Goal: Information Seeking & Learning: Learn about a topic

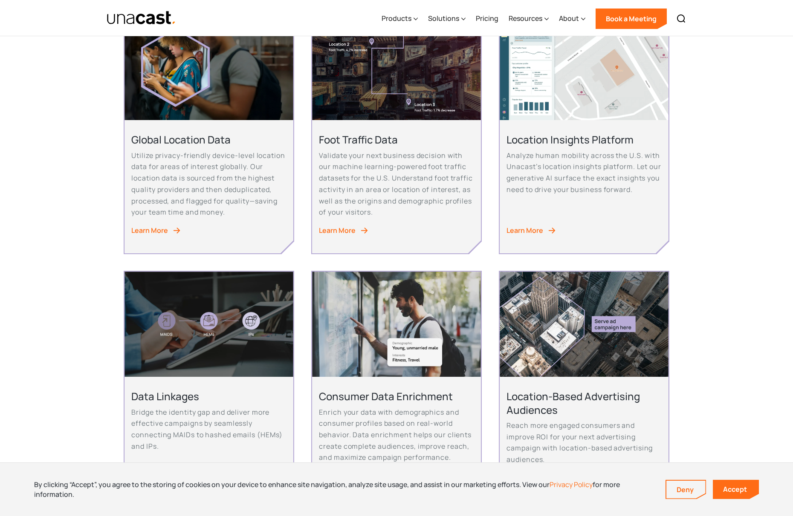
scroll to position [196, 0]
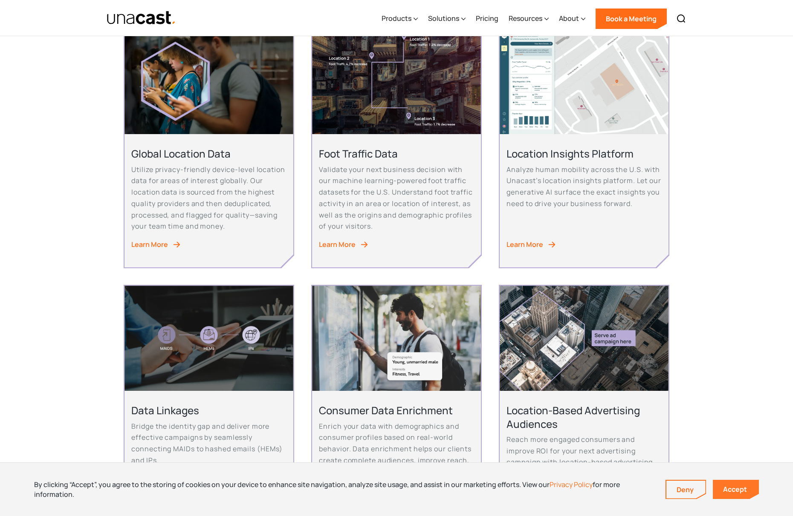
click at [738, 491] on link "Accept" at bounding box center [735, 489] width 46 height 19
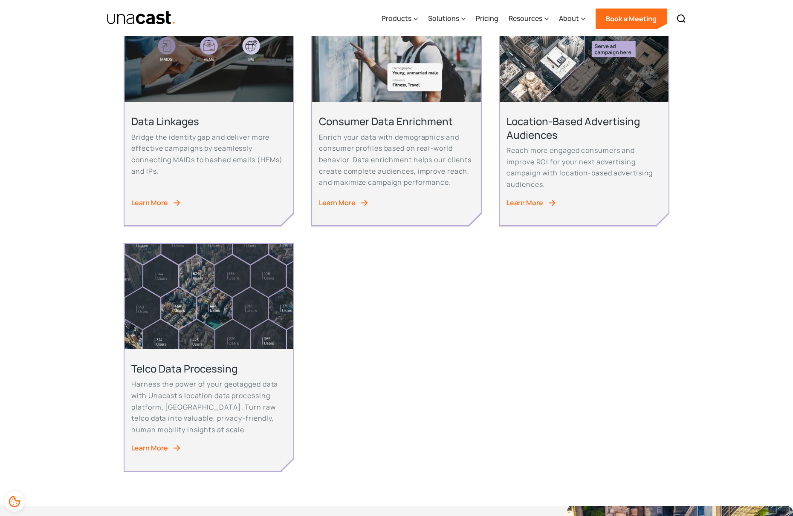
scroll to position [71, 0]
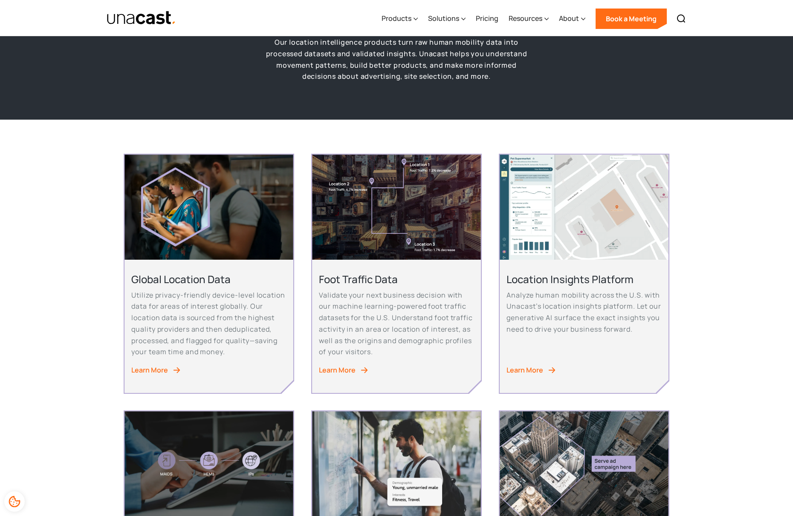
click at [161, 371] on div "Learn More" at bounding box center [149, 371] width 37 height 12
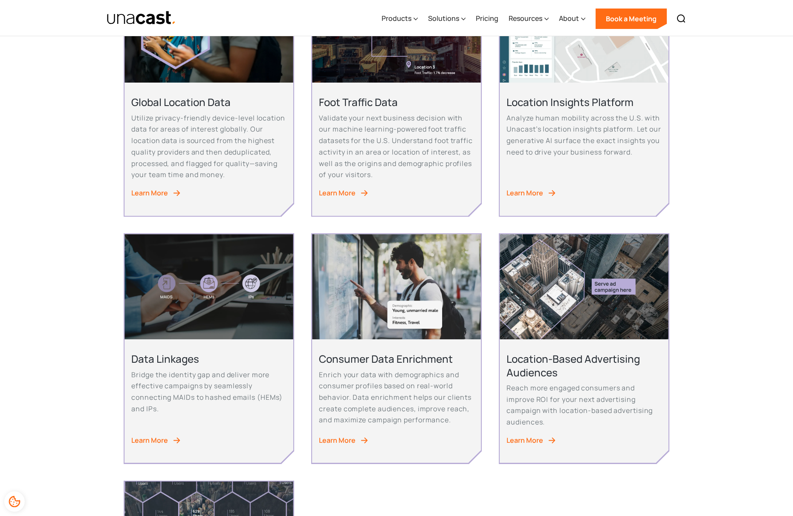
scroll to position [0, 0]
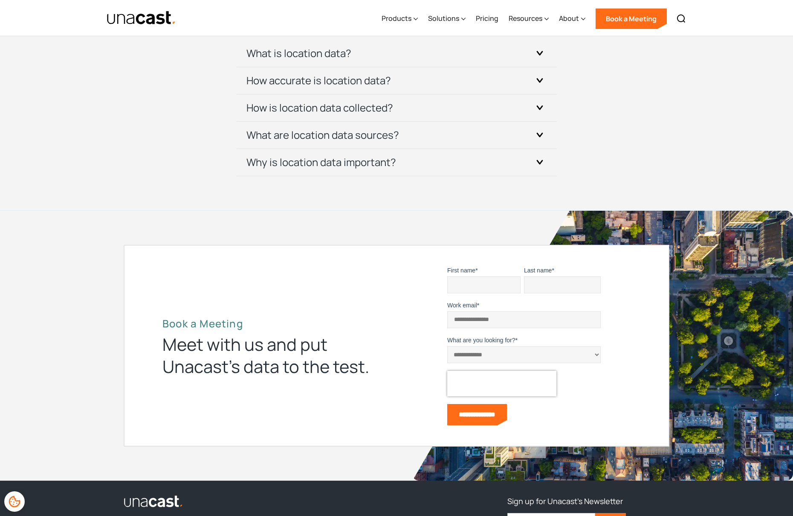
scroll to position [2599, 0]
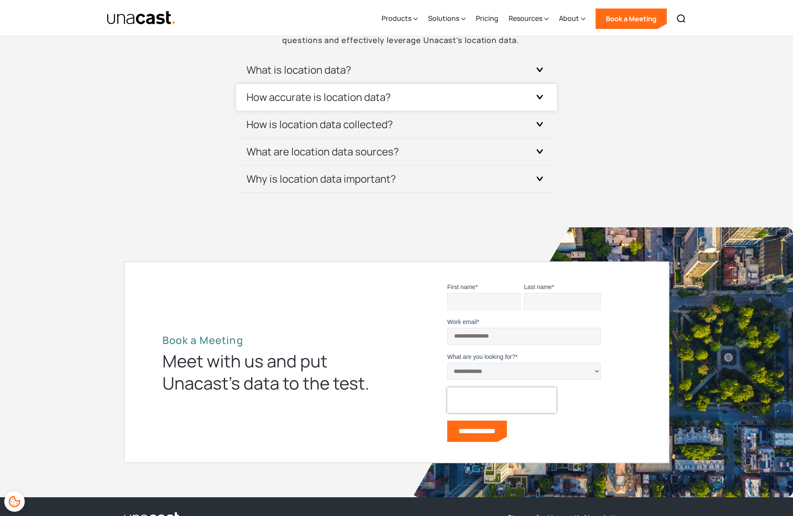
click at [427, 105] on div "How accurate is location data?" at bounding box center [396, 97] width 300 height 27
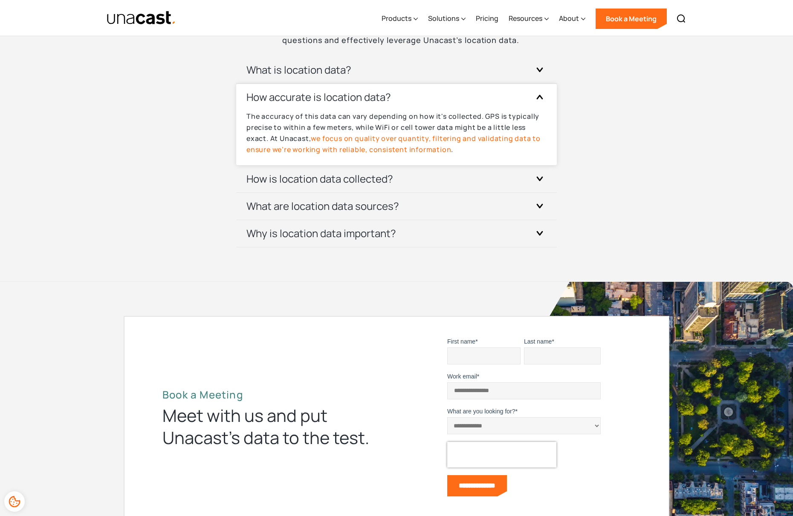
click at [428, 102] on div "How accurate is location data?" at bounding box center [396, 97] width 300 height 27
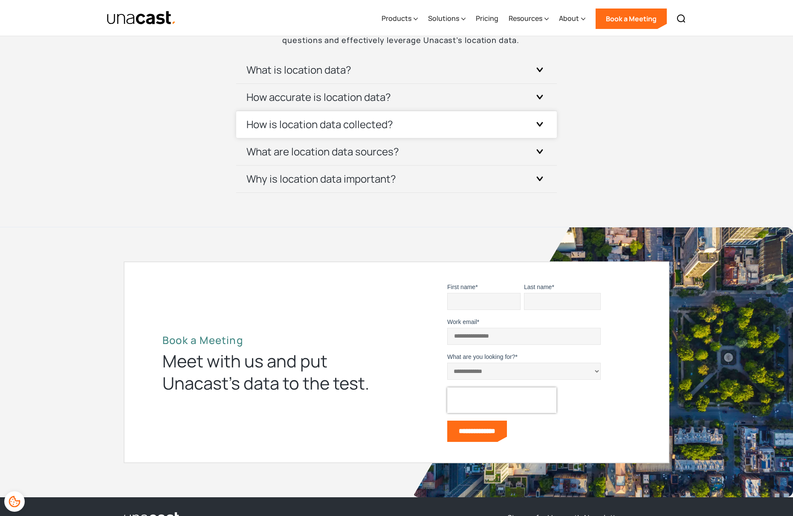
click at [420, 128] on div "How is location data collected?" at bounding box center [396, 124] width 300 height 27
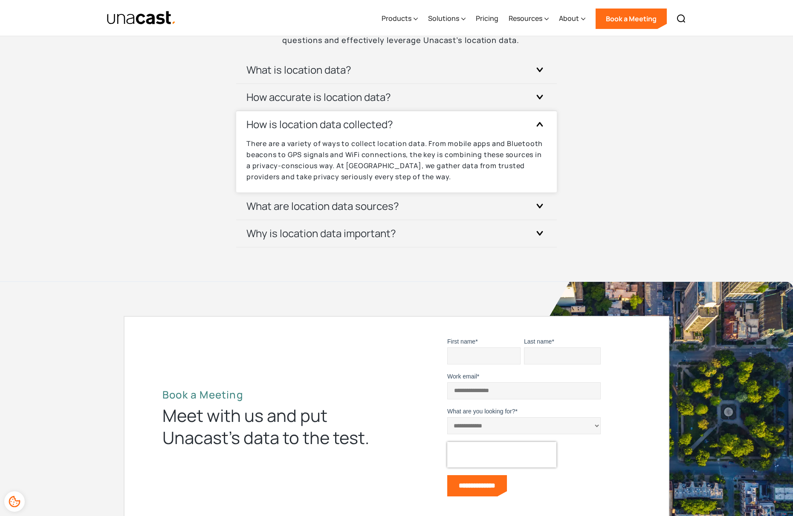
click at [420, 128] on div "How is location data collected?" at bounding box center [396, 124] width 300 height 27
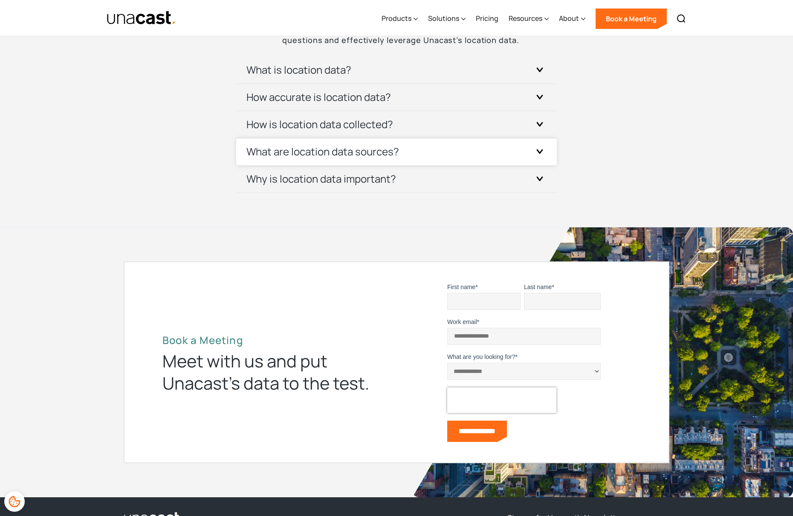
click at [420, 159] on div "What are location data sources?" at bounding box center [396, 151] width 300 height 27
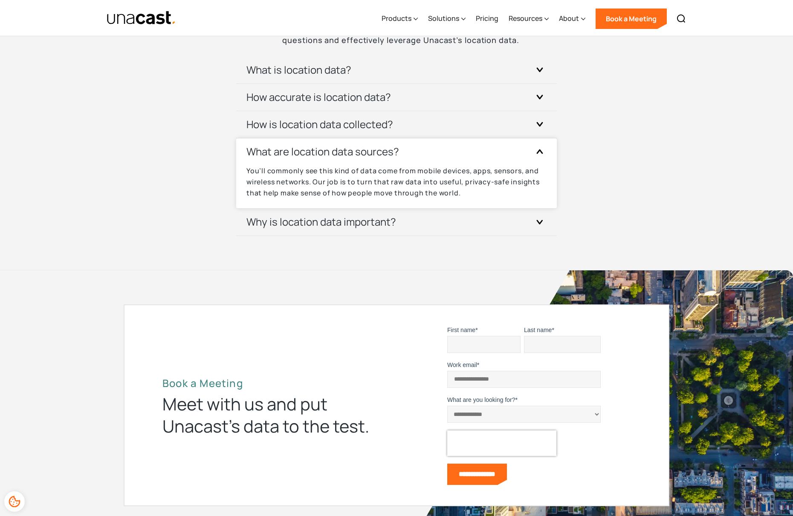
click at [420, 159] on div "What are location data sources?" at bounding box center [396, 151] width 300 height 27
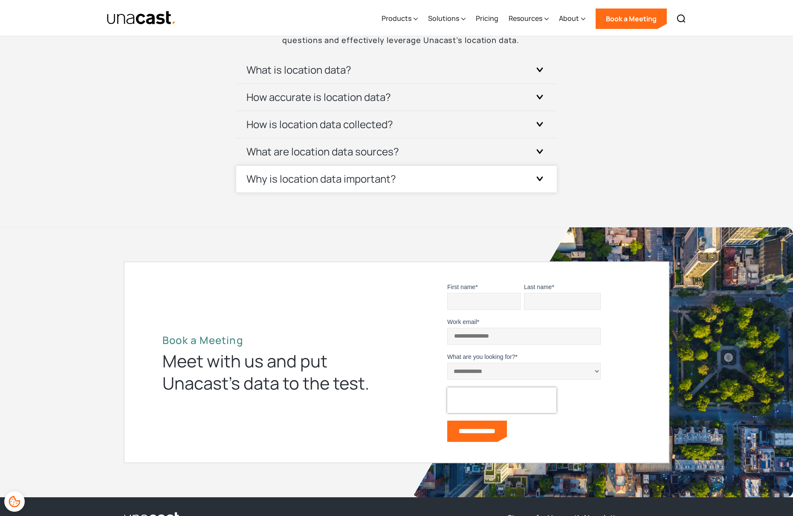
click at [420, 188] on div "Why is location data important?" at bounding box center [396, 179] width 300 height 27
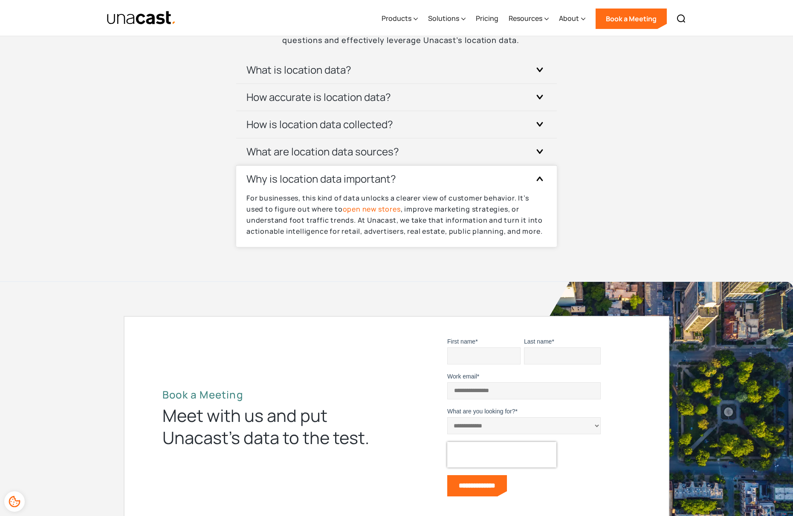
click at [420, 187] on div "Why is location data important?" at bounding box center [396, 179] width 300 height 27
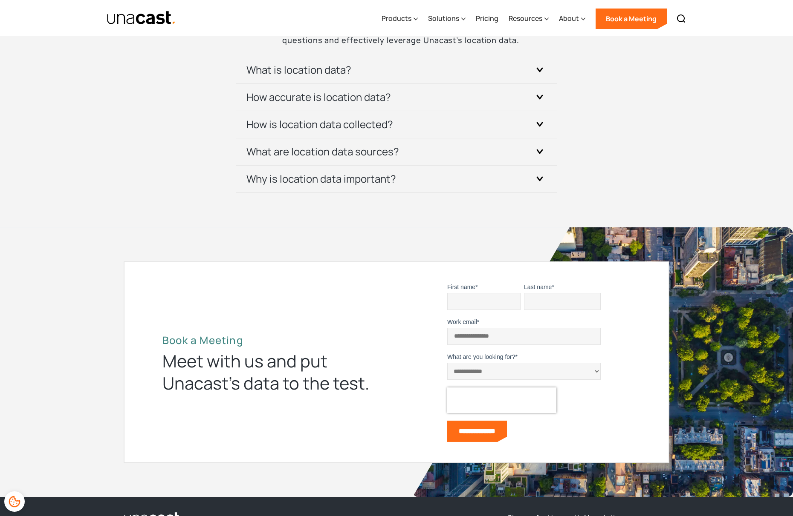
scroll to position [2913, 0]
